Goal: Find specific page/section

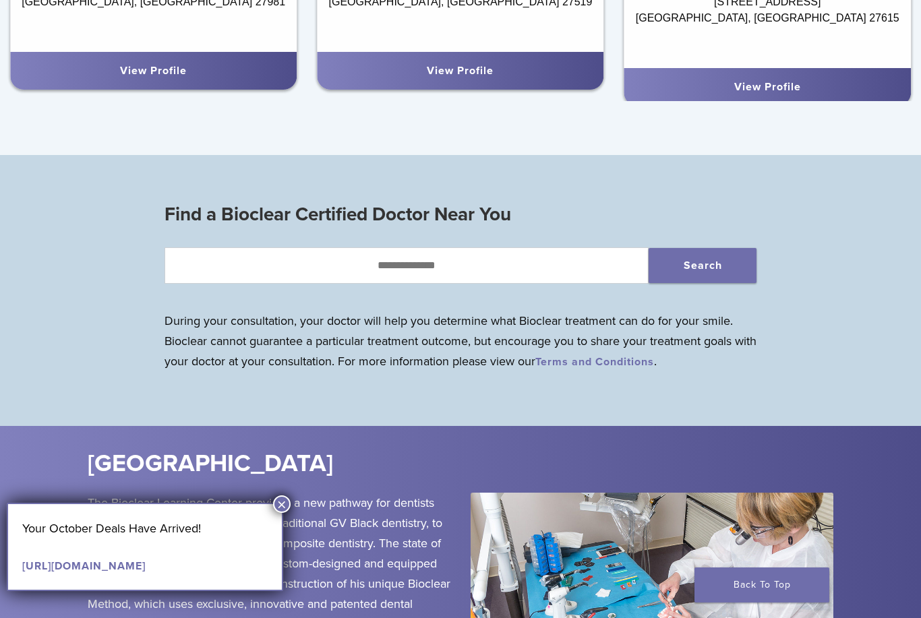
scroll to position [1113, 0]
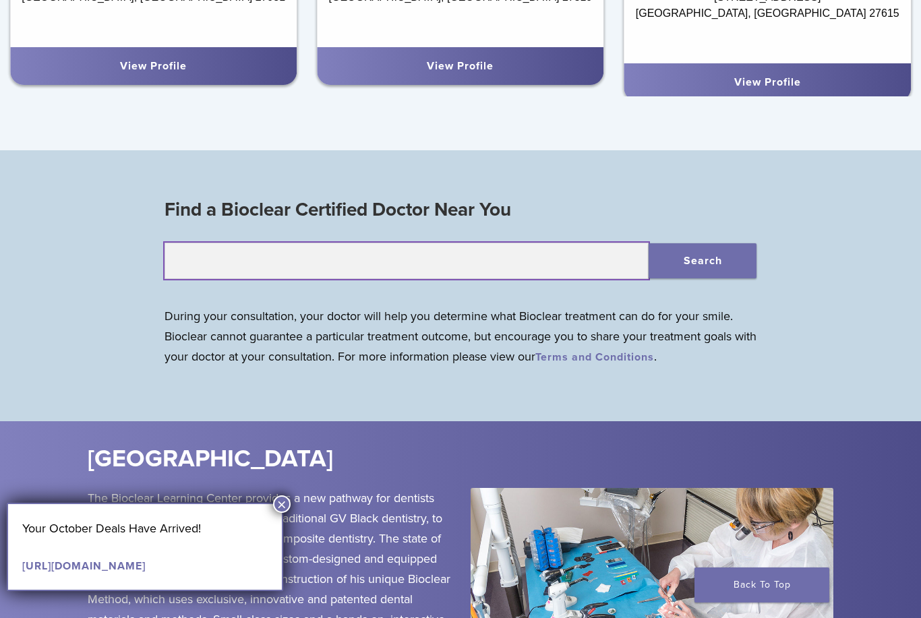
click at [497, 262] on input "text" at bounding box center [406, 261] width 485 height 36
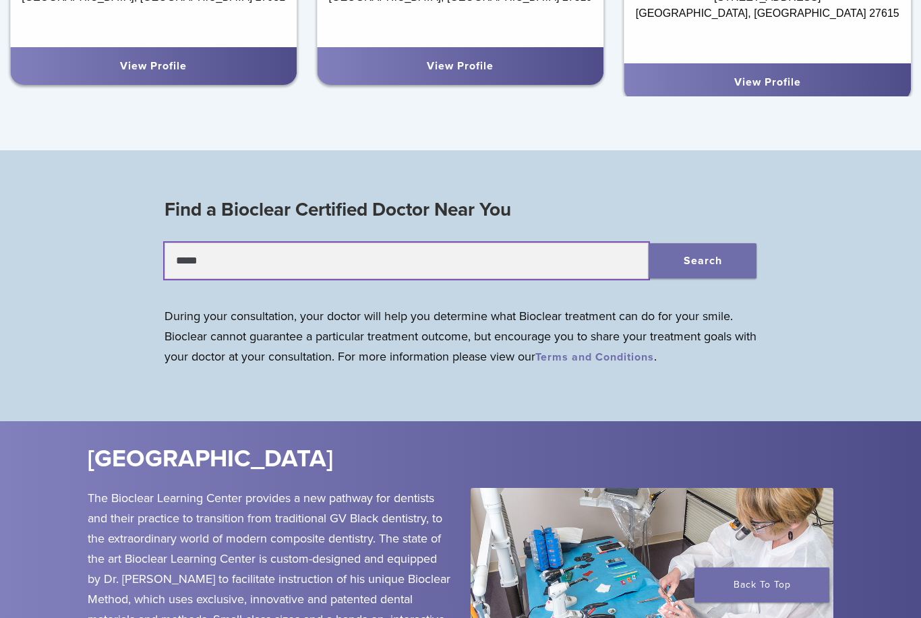
type input "*****"
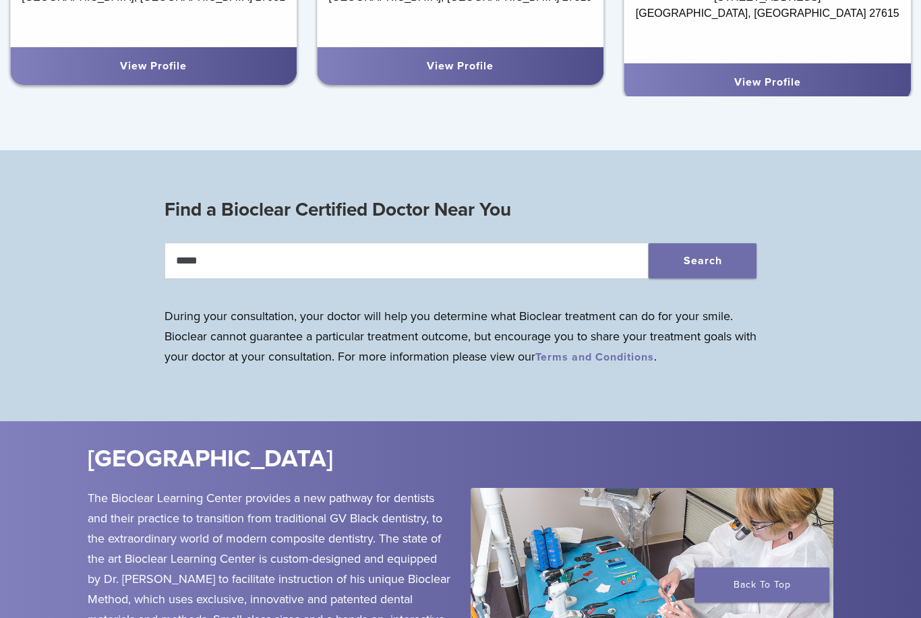
click at [710, 270] on button "Search" at bounding box center [702, 260] width 108 height 35
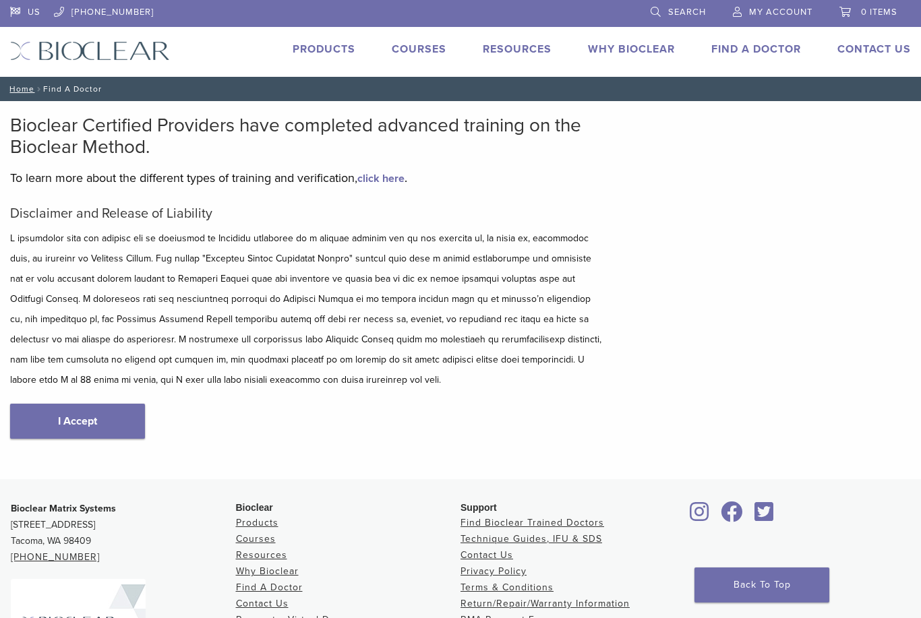
click at [116, 406] on link "I Accept" at bounding box center [77, 421] width 135 height 35
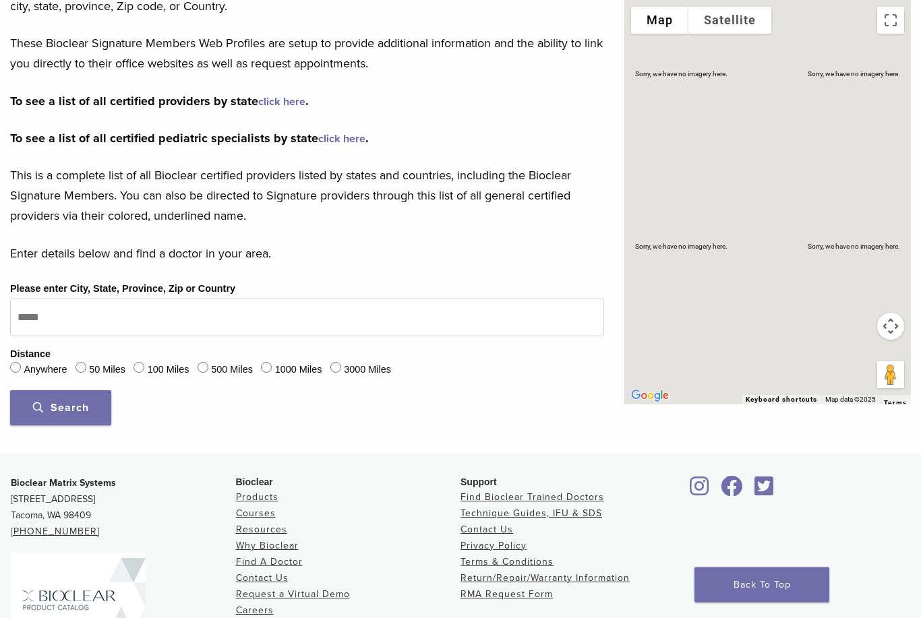
scroll to position [233, 0]
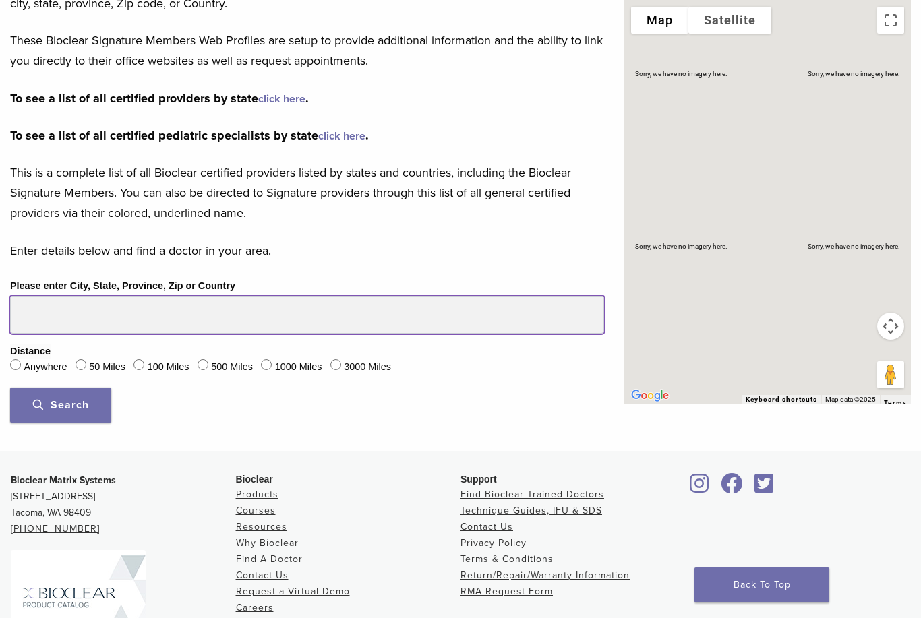
click at [182, 321] on input "Please enter City, State, Province, Zip or Country" at bounding box center [307, 315] width 594 height 38
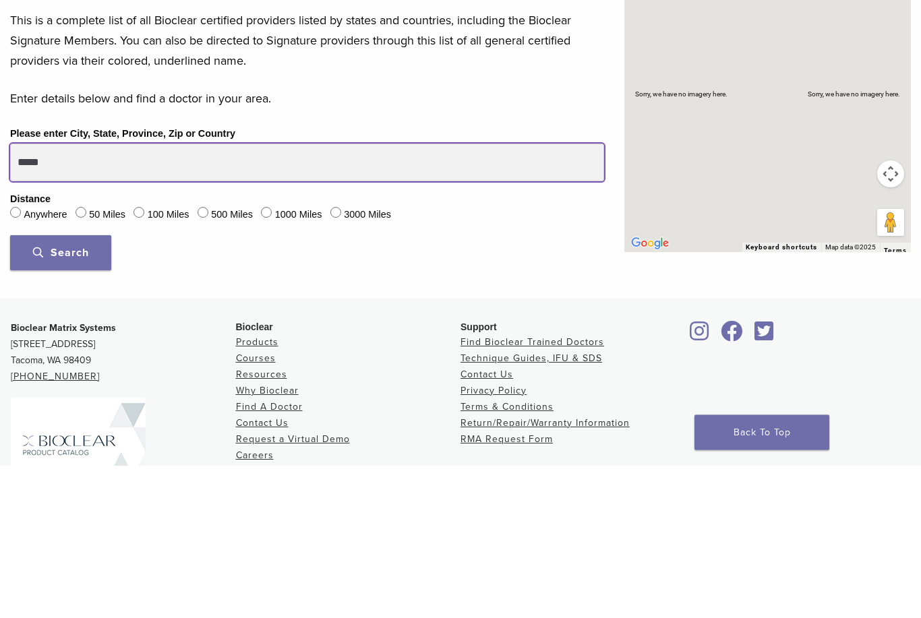
type input "*****"
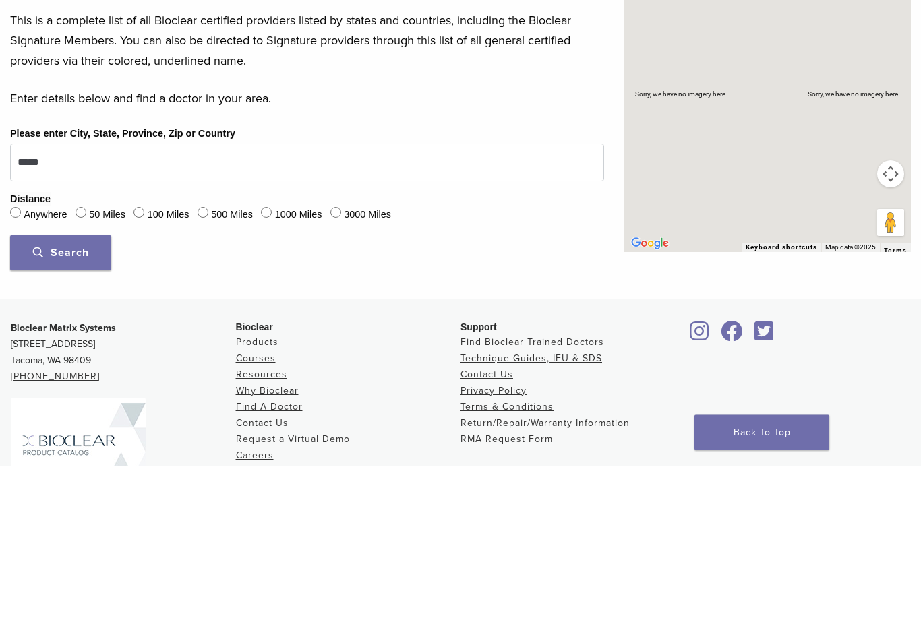
click at [36, 399] on span "Search" at bounding box center [61, 405] width 56 height 13
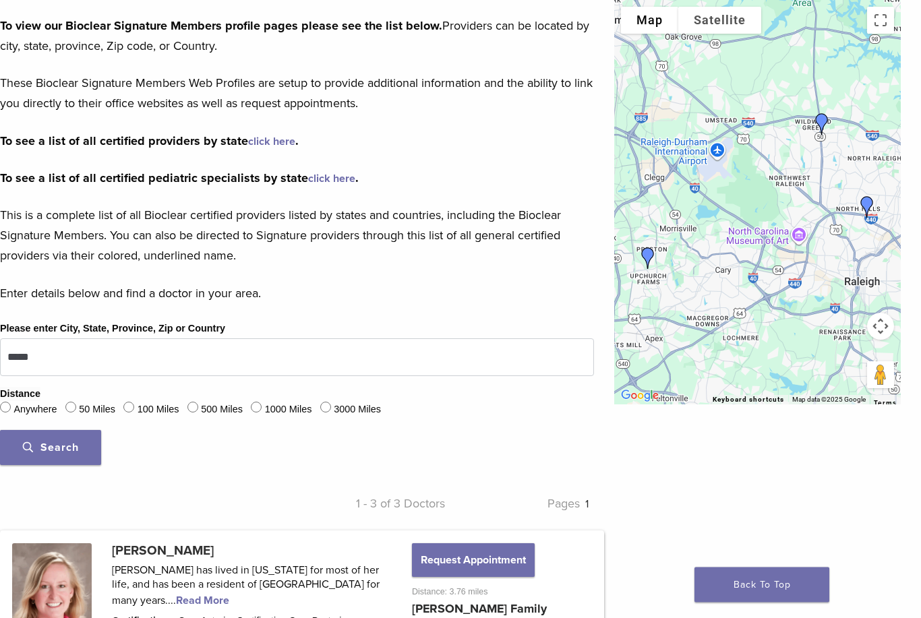
scroll to position [0, 10]
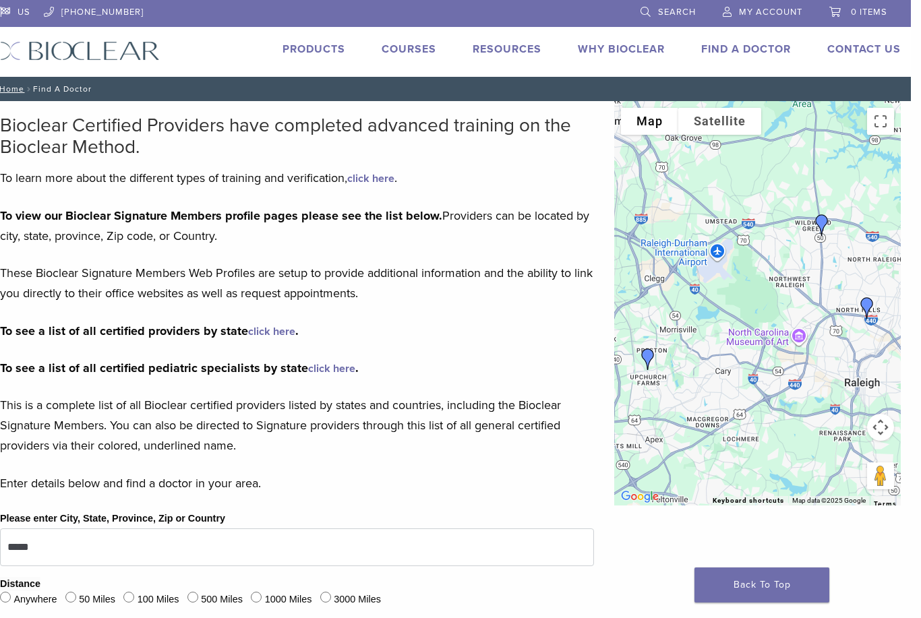
click at [632, 54] on link "Why Bioclear" at bounding box center [621, 48] width 87 height 13
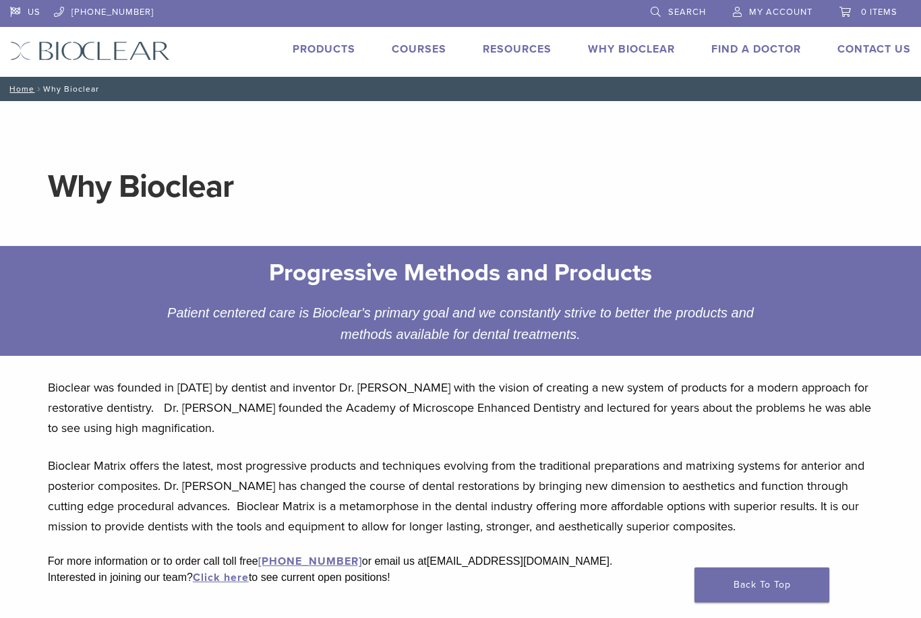
click at [328, 47] on link "Products" at bounding box center [324, 48] width 63 height 13
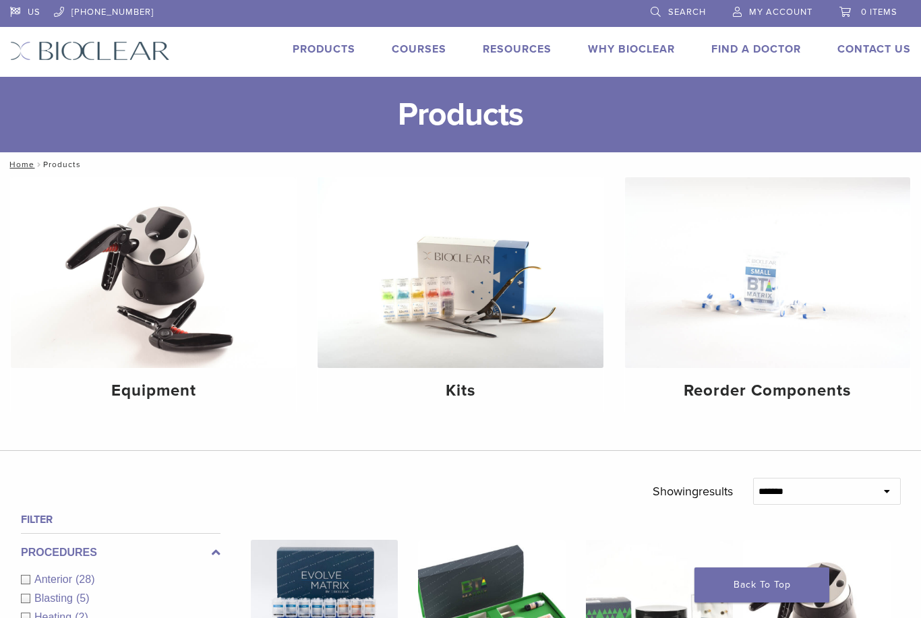
click at [217, 1] on li at bounding box center [398, 12] width 463 height 25
